Goal: Navigation & Orientation: Go to known website

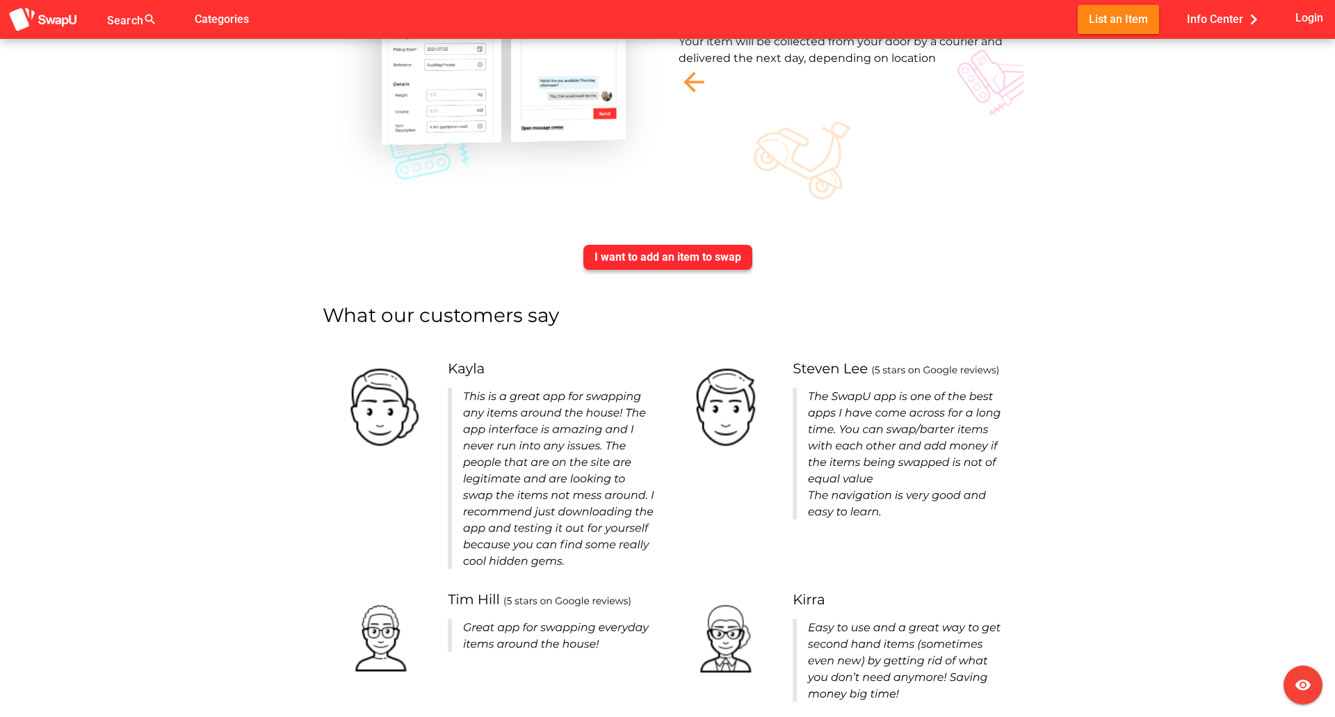
scroll to position [3956, 0]
